Goal: Navigation & Orientation: Find specific page/section

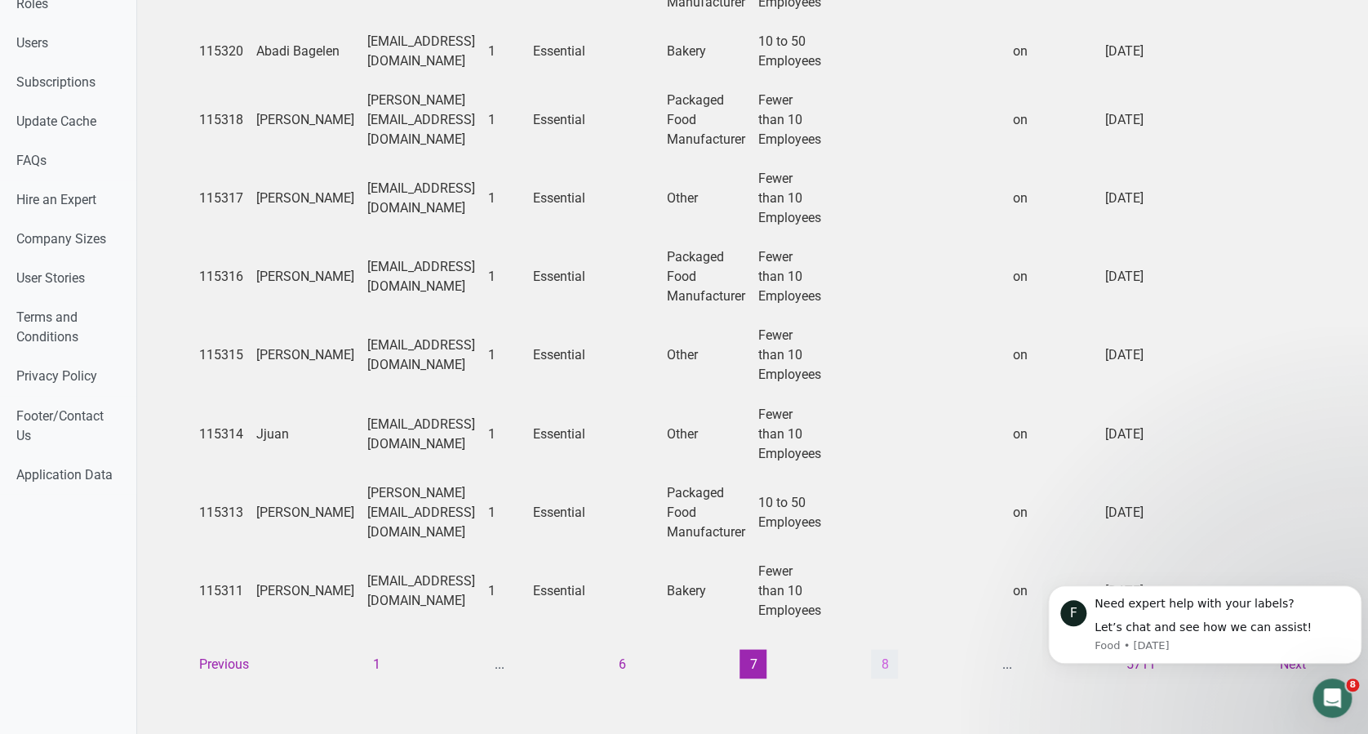
click at [881, 649] on button "8" at bounding box center [884, 663] width 27 height 29
click at [889, 649] on button "9" at bounding box center [884, 663] width 27 height 29
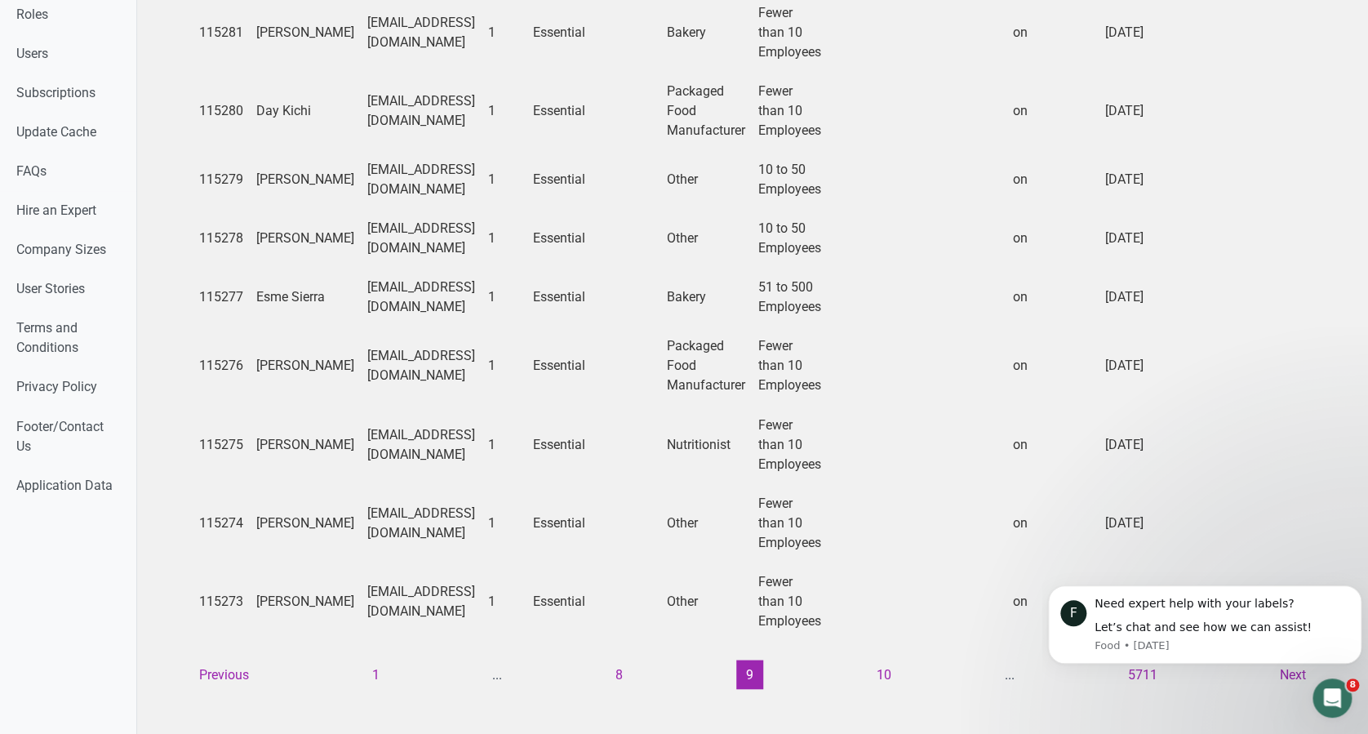
scroll to position [1136, 0]
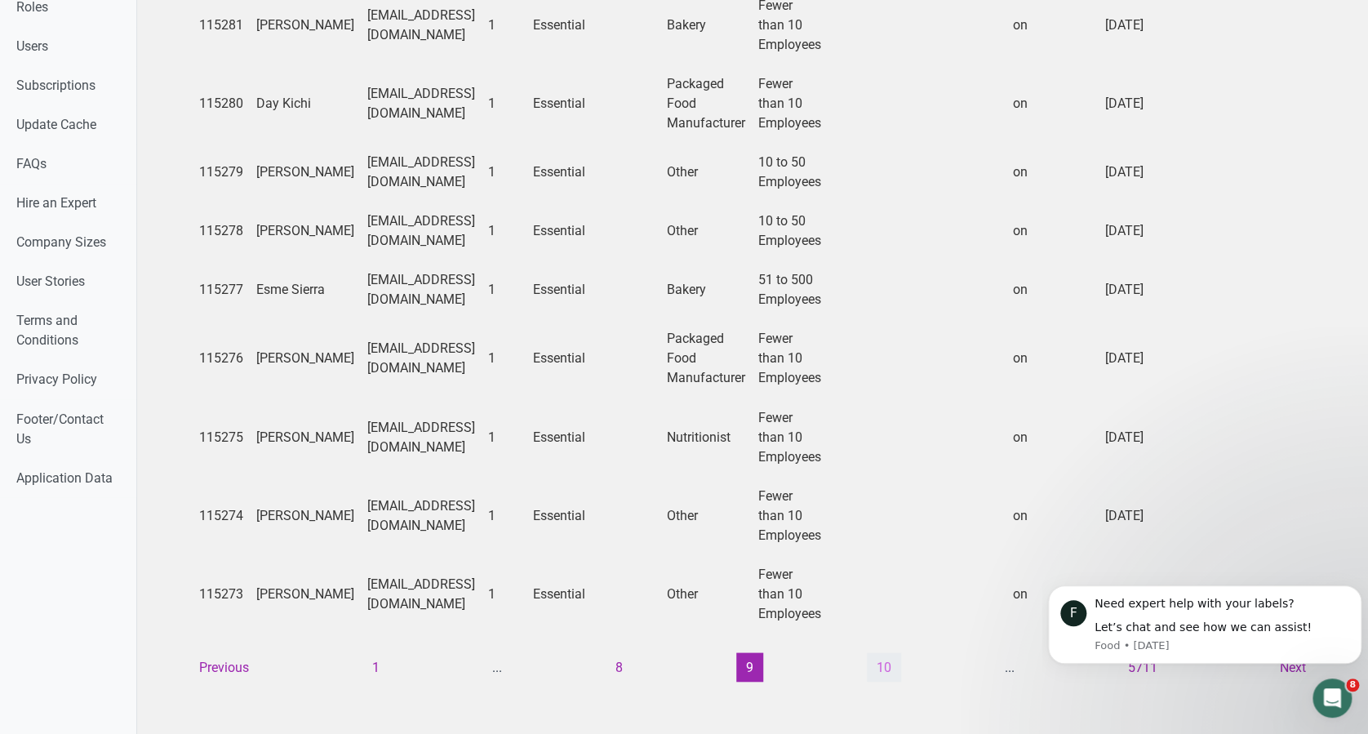
click at [867, 652] on button "10" at bounding box center [884, 666] width 34 height 29
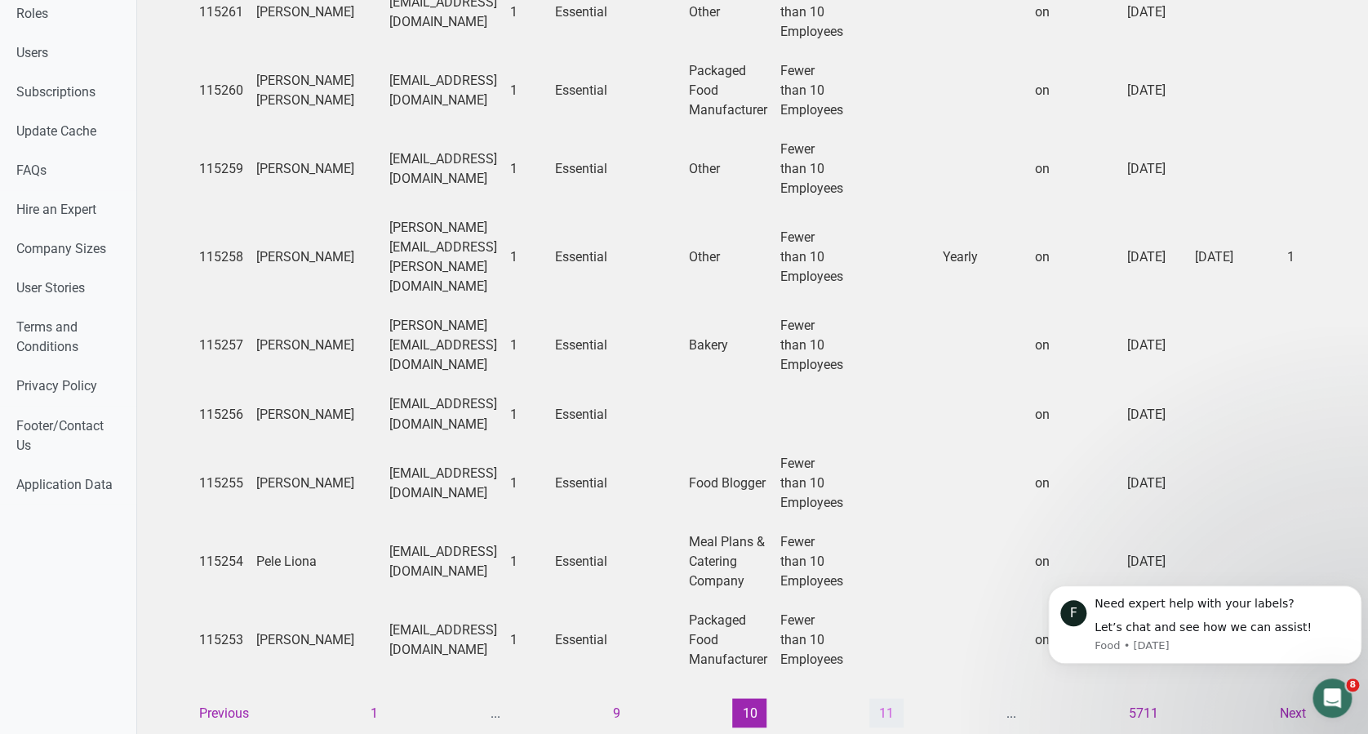
scroll to position [1156, 0]
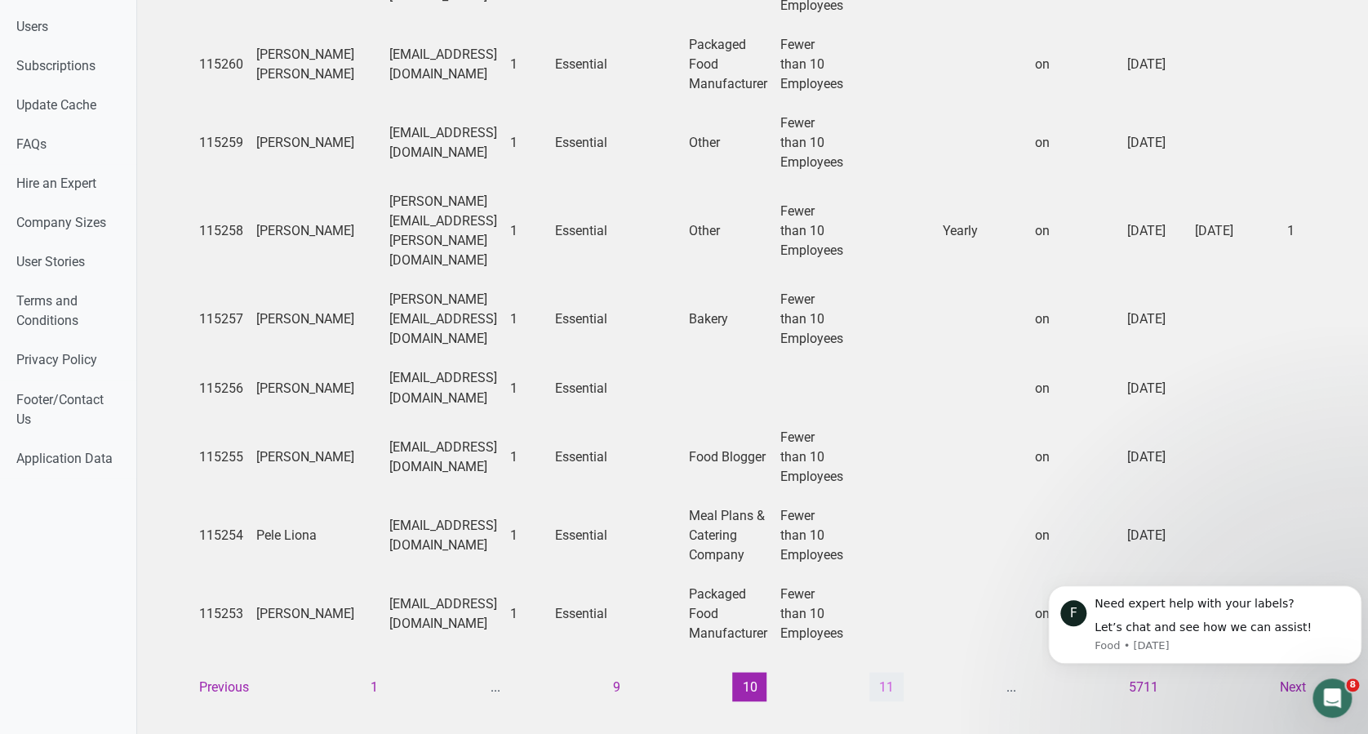
click at [880, 672] on button "11" at bounding box center [886, 686] width 34 height 29
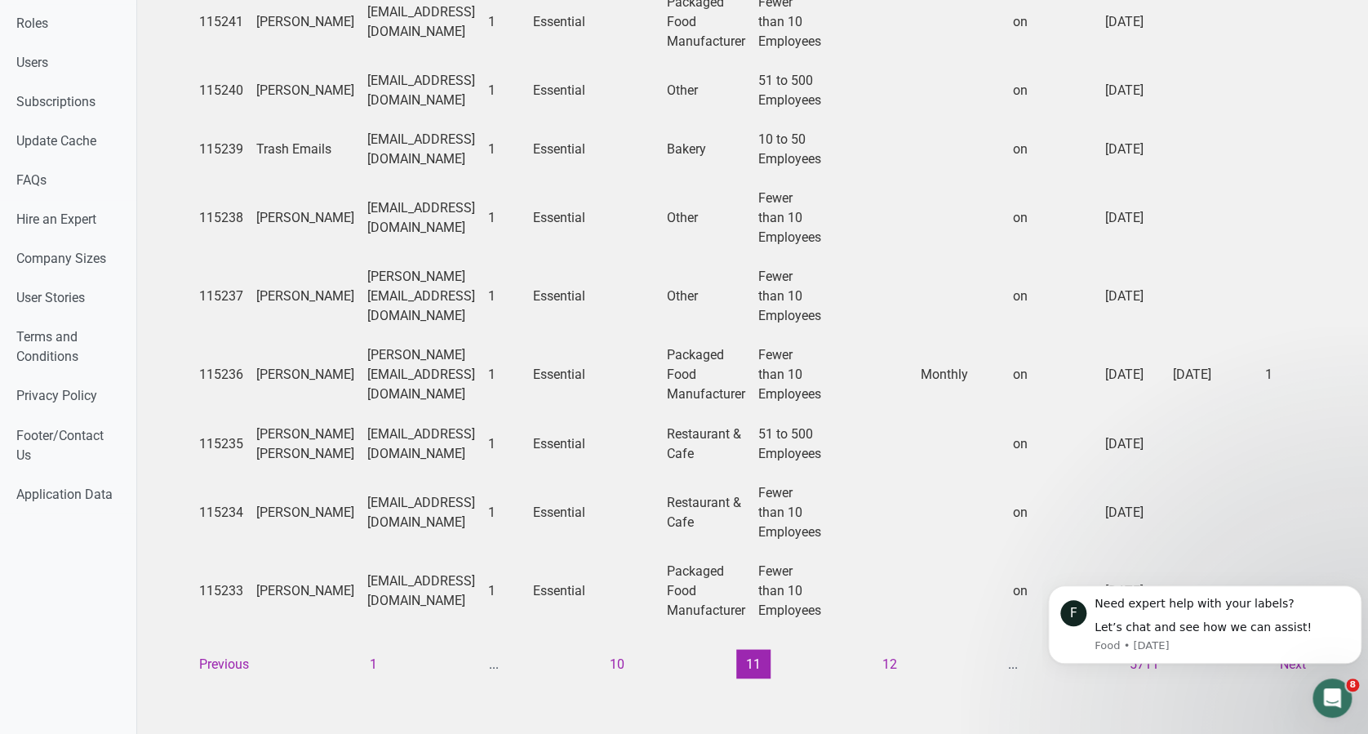
click at [887, 651] on button "12" at bounding box center [889, 663] width 34 height 29
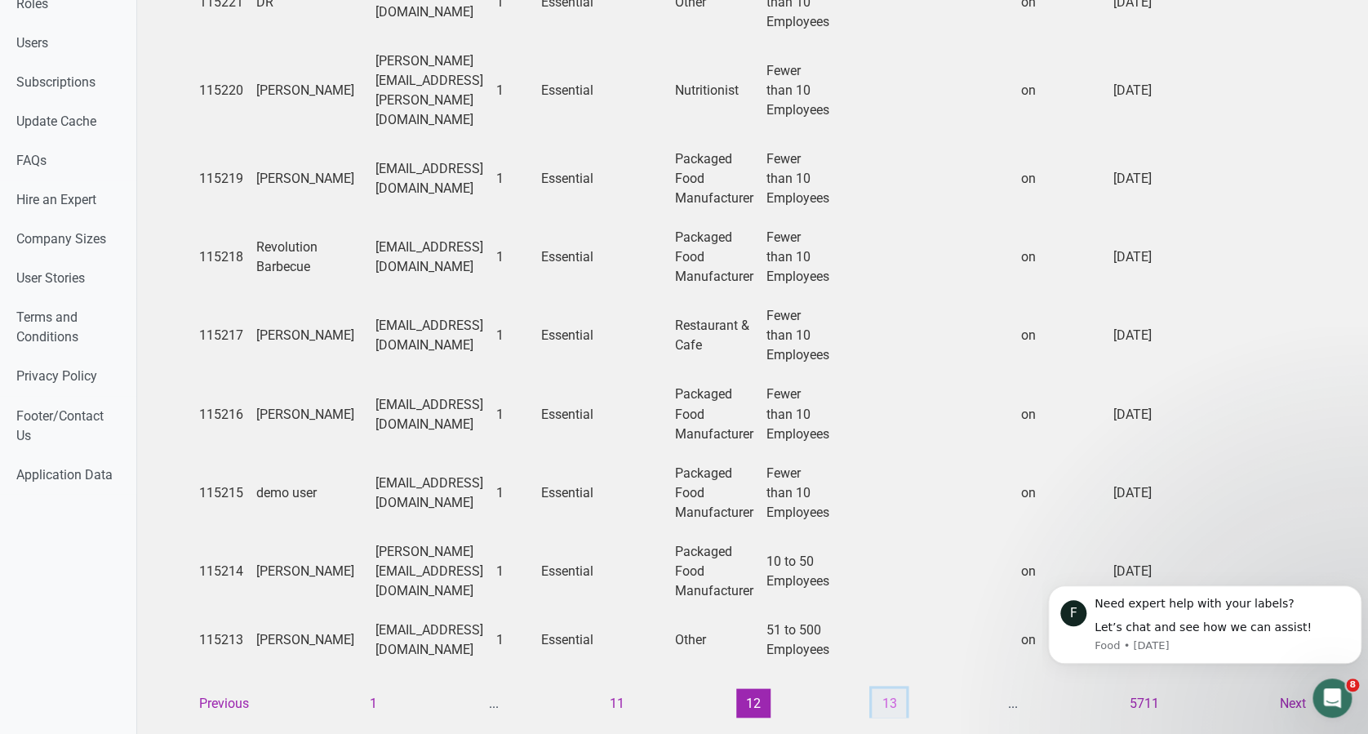
scroll to position [1176, 0]
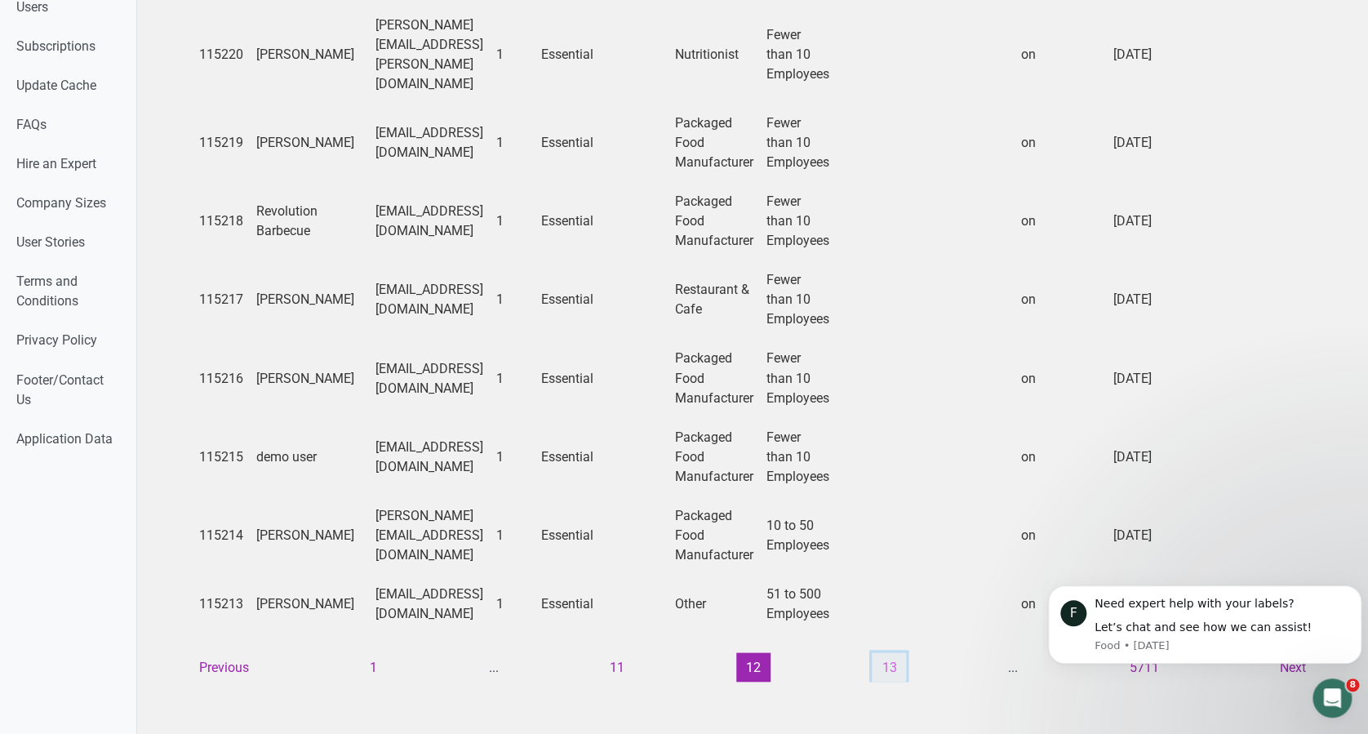
click at [883, 652] on button "13" at bounding box center [889, 666] width 34 height 29
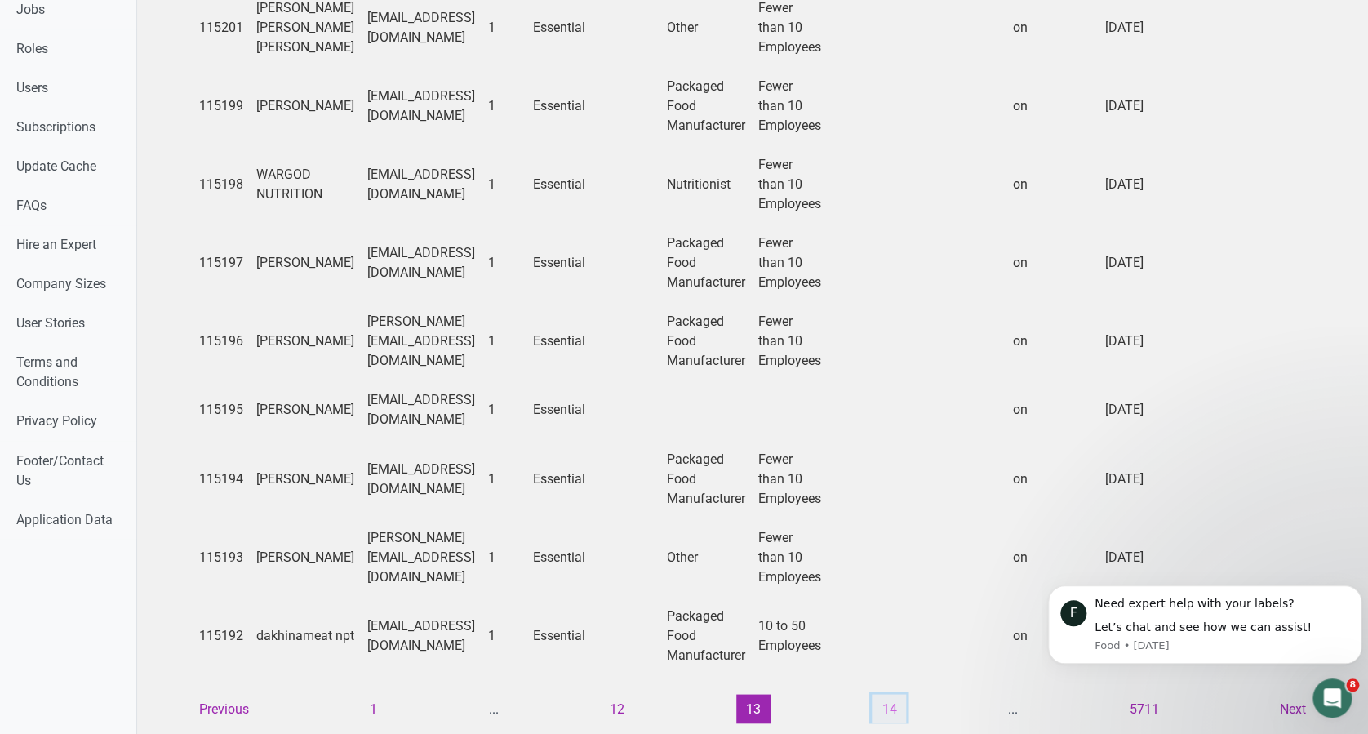
scroll to position [1096, 0]
click at [883, 693] on button "14" at bounding box center [889, 707] width 34 height 29
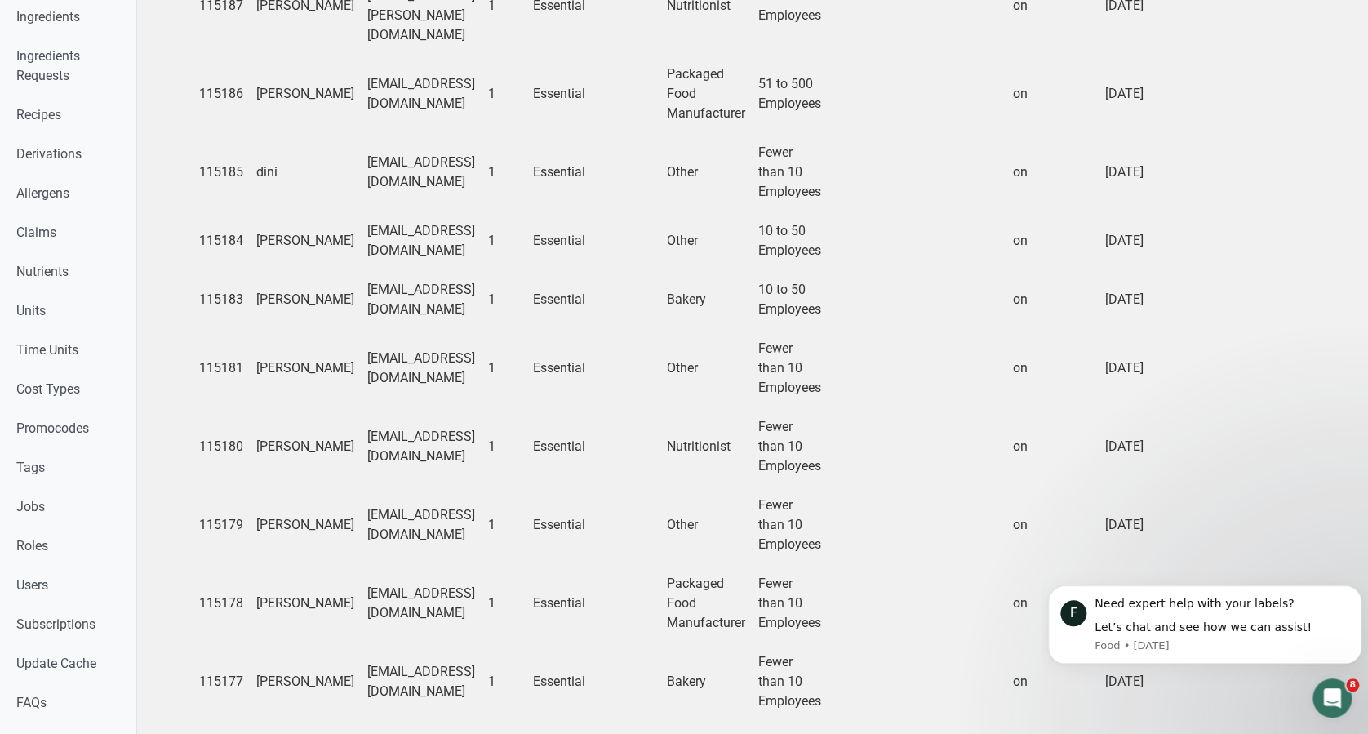
drag, startPoint x: 883, startPoint y: 687, endPoint x: 1269, endPoint y: -81, distance: 859.8
click at [1269, 0] on html "Home Label Creation Requests Label Review Requests Pricing Packages Expert Pack…" at bounding box center [684, 339] width 1368 height 1874
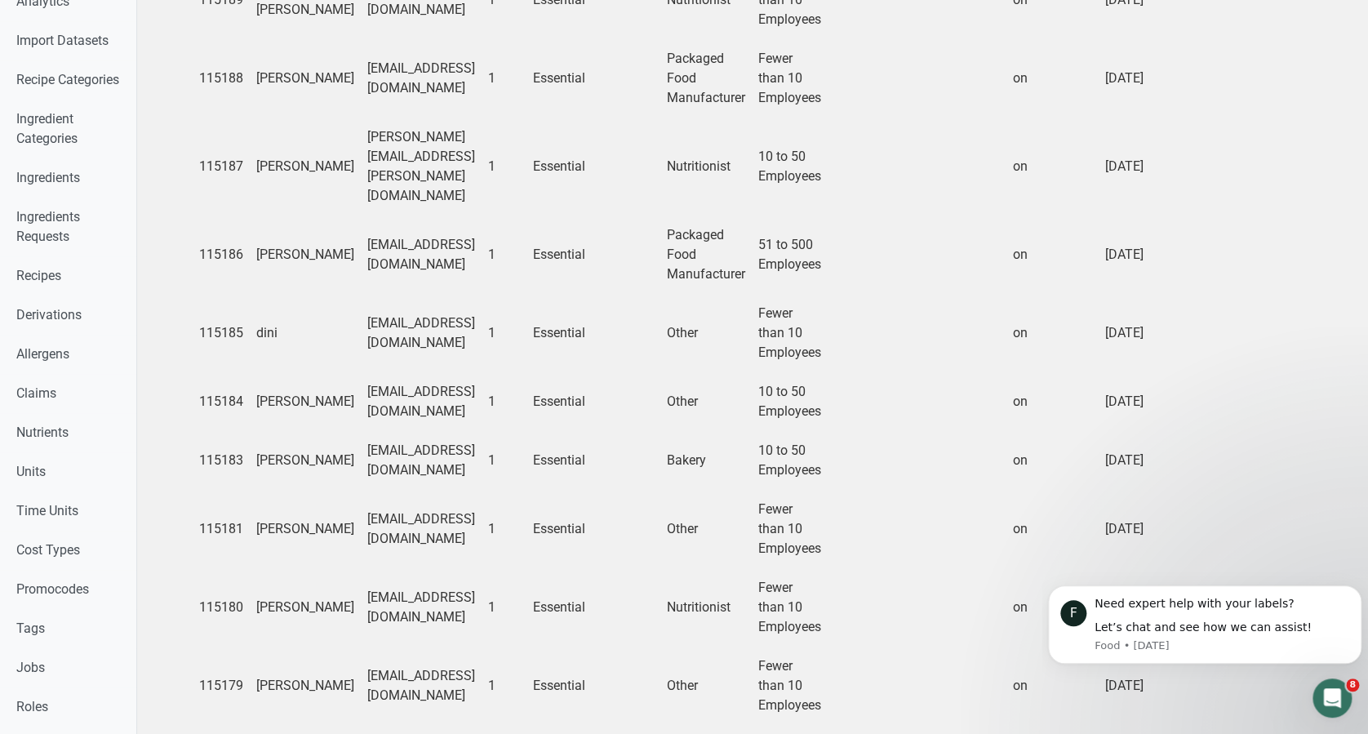
click at [594, 222] on td "Essential" at bounding box center [560, 255] width 67 height 78
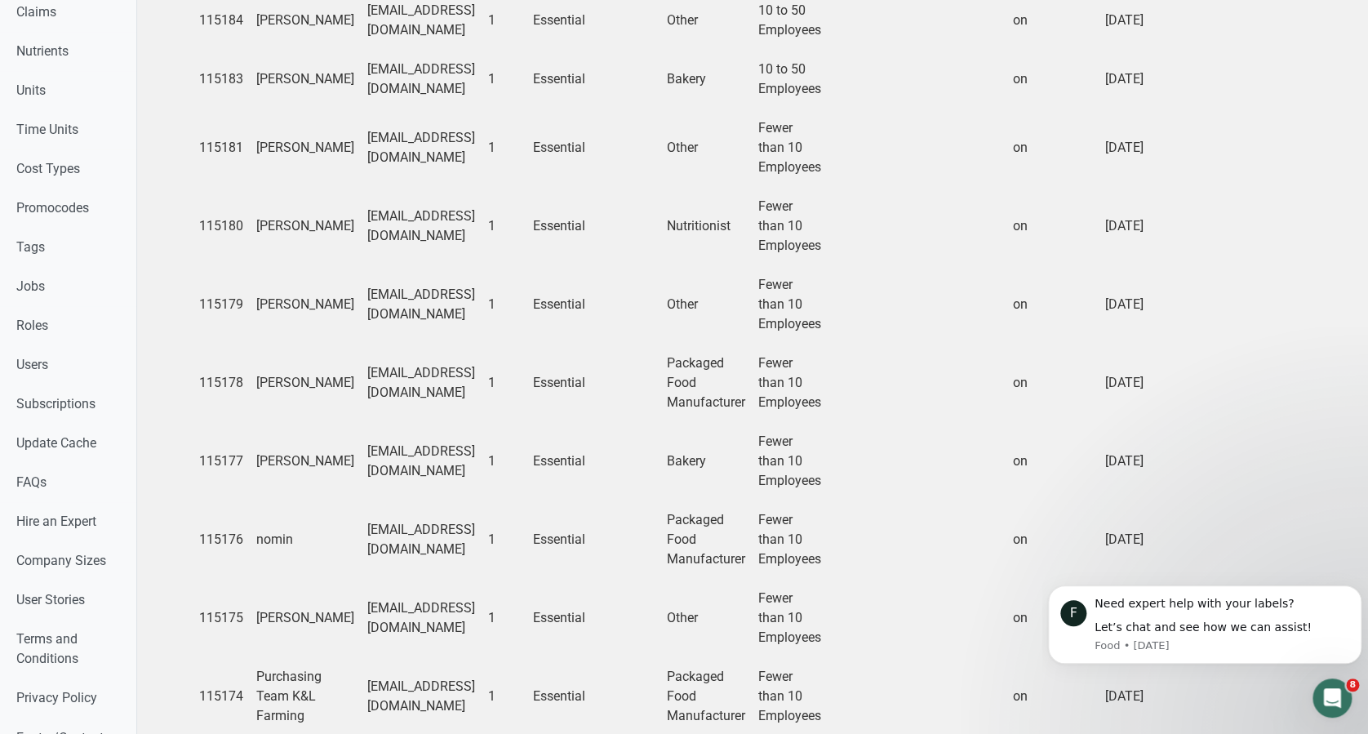
scroll to position [1136, 0]
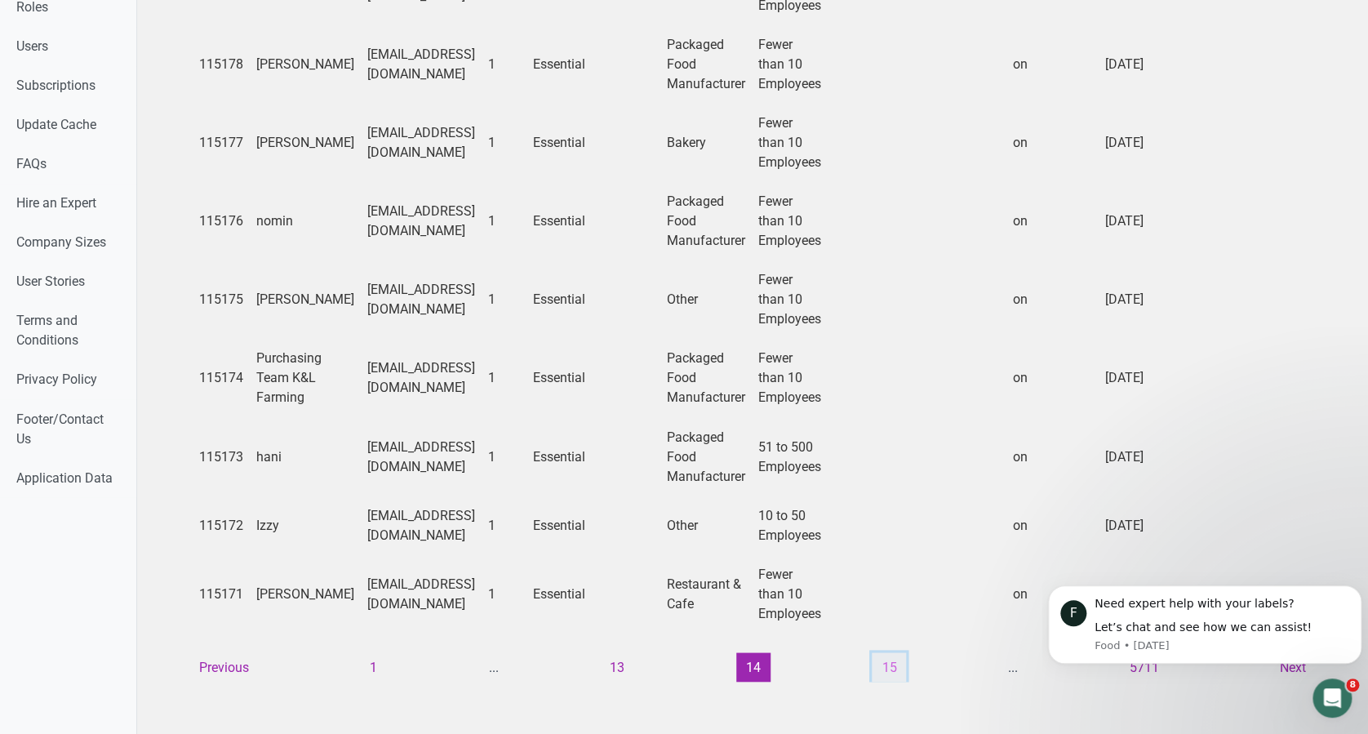
click at [880, 652] on button "15" at bounding box center [889, 666] width 34 height 29
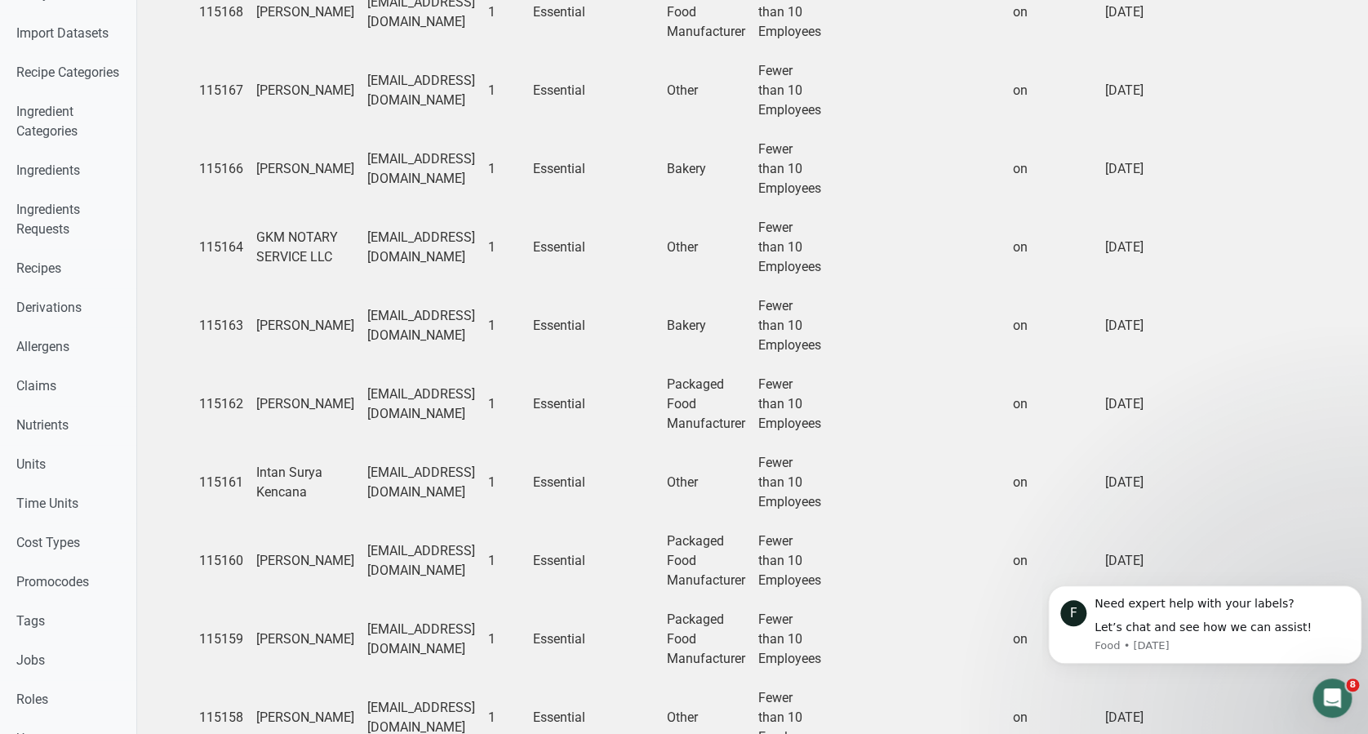
scroll to position [0, 0]
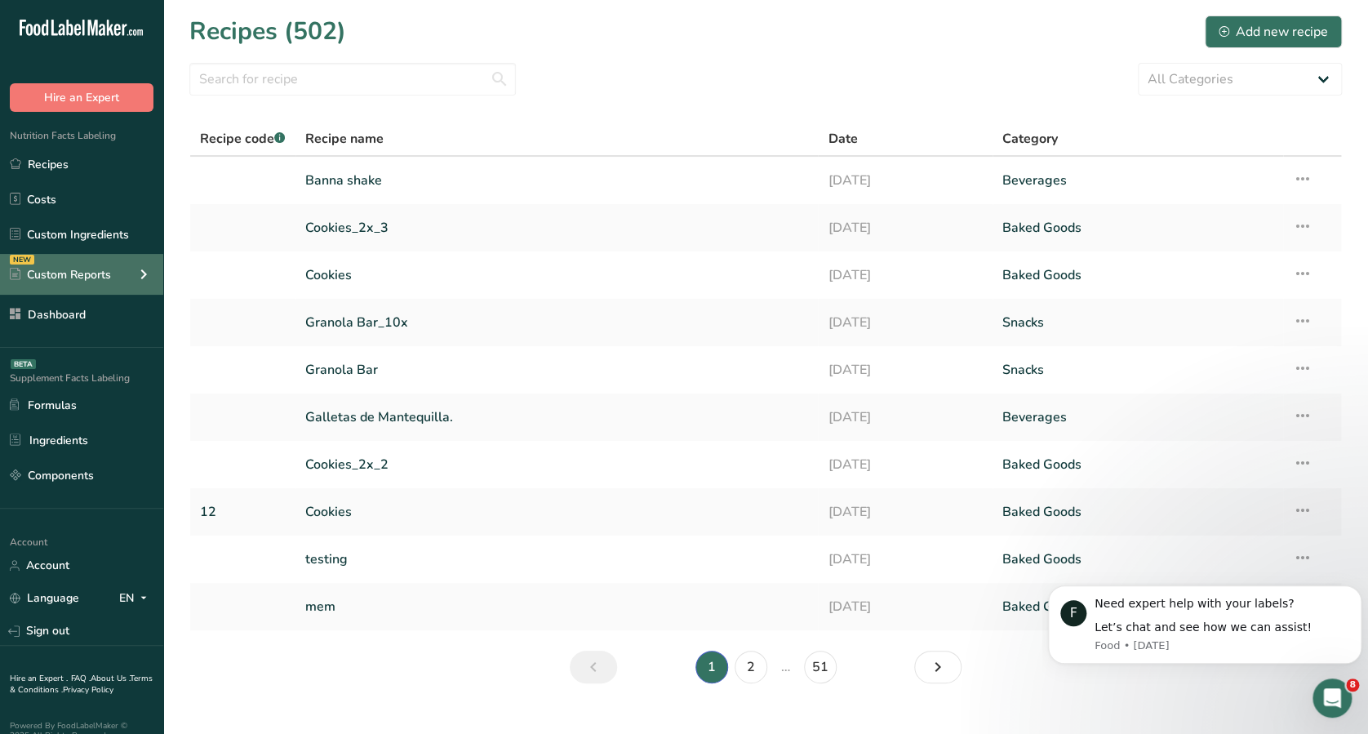
click at [98, 273] on div "Custom Reports" at bounding box center [60, 274] width 101 height 17
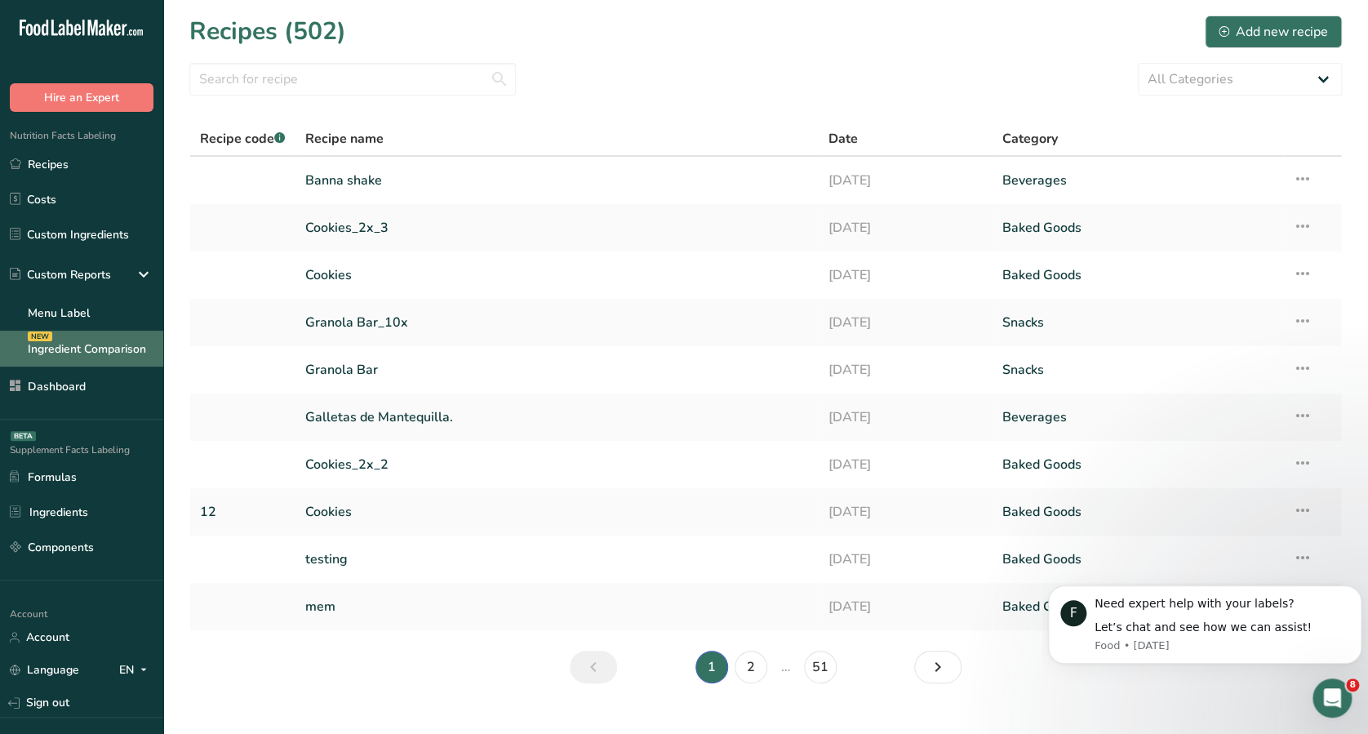
click at [65, 333] on link "Ingredient Comparison NEW" at bounding box center [81, 349] width 163 height 36
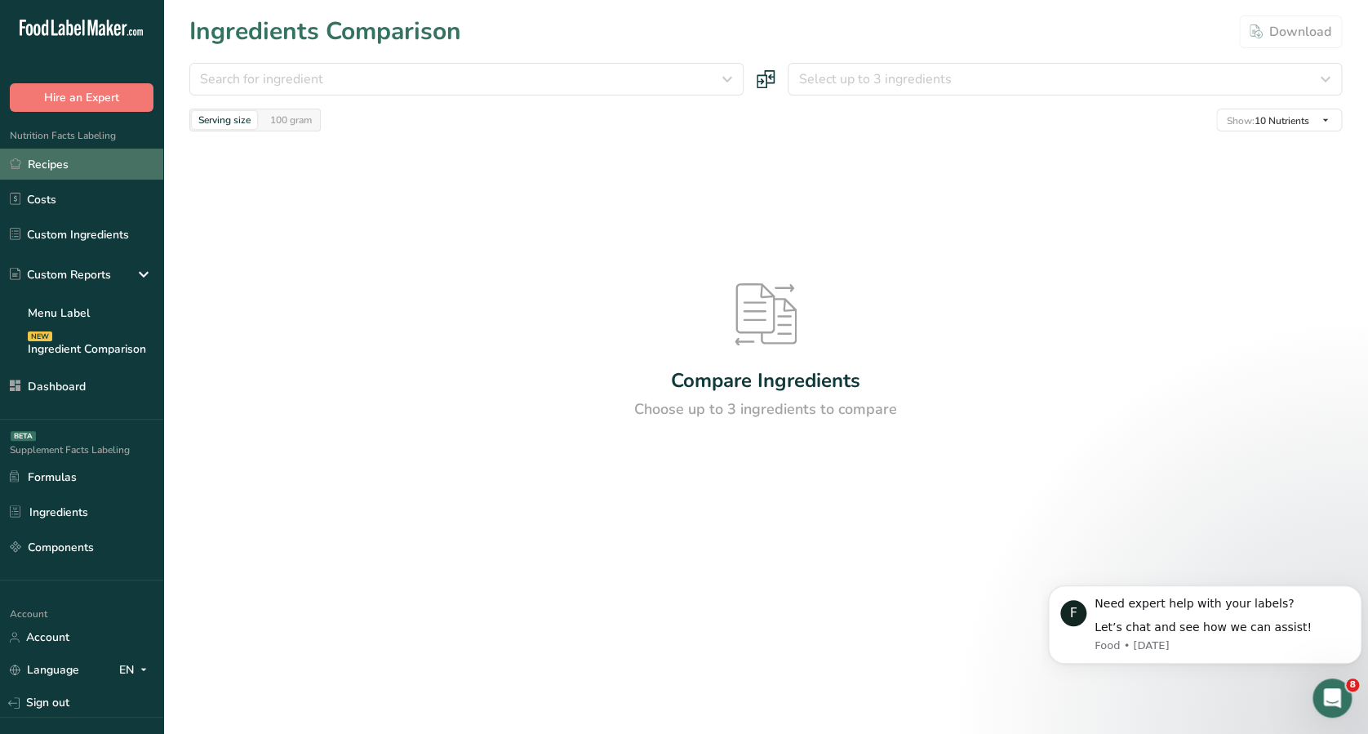
click at [124, 162] on link "Recipes" at bounding box center [81, 164] width 163 height 31
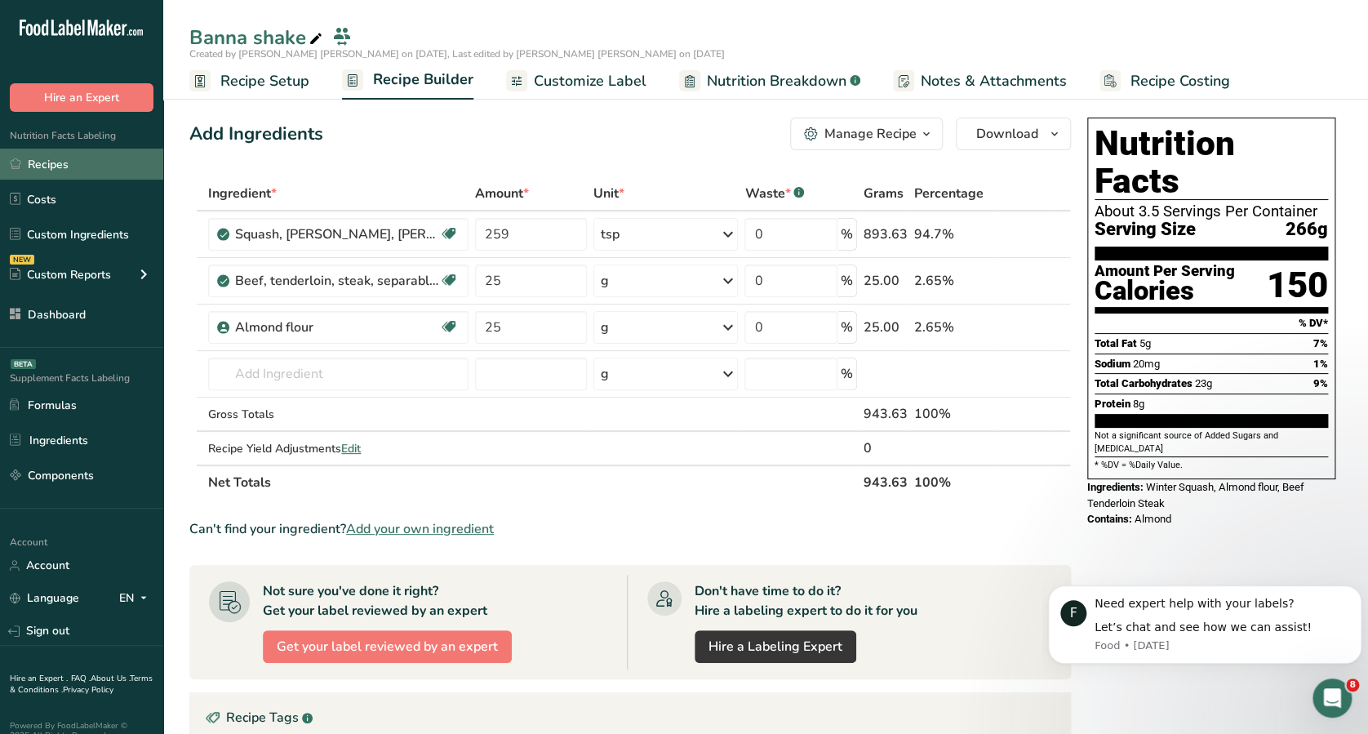
click at [80, 172] on link "Recipes" at bounding box center [81, 164] width 163 height 31
